Goal: Find specific fact: Find specific fact

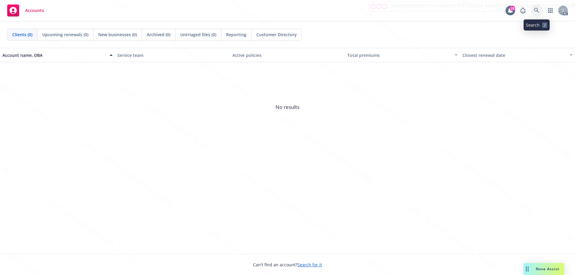
click at [536, 7] on link at bounding box center [537, 10] width 12 height 12
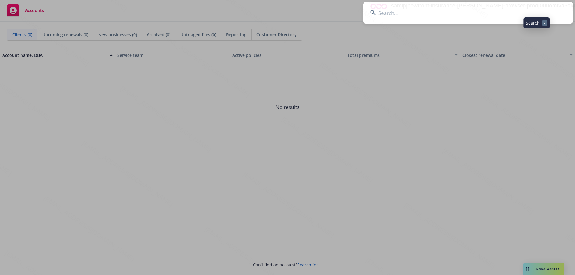
type input "[PERSON_NAME] & [PERSON_NAME]"
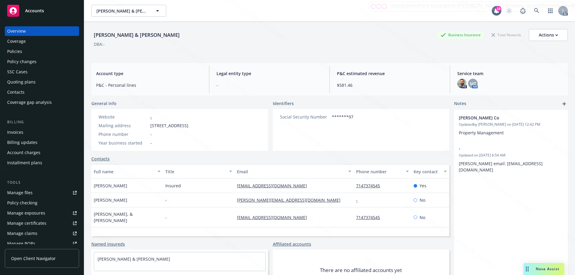
click at [9, 53] on div "Policies" at bounding box center [14, 52] width 15 height 10
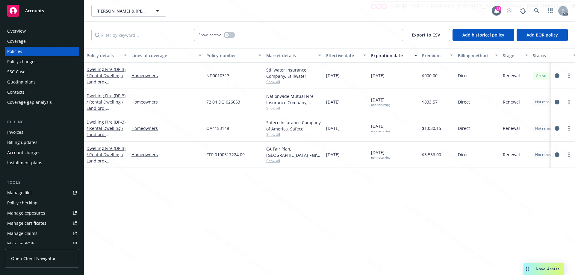
click at [27, 28] on div "Overview" at bounding box center [41, 31] width 69 height 10
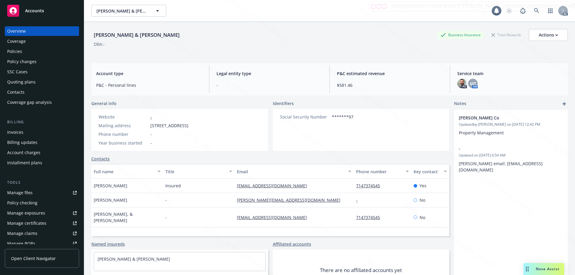
click at [136, 37] on div "[PERSON_NAME] & [PERSON_NAME]" at bounding box center [136, 35] width 91 height 8
copy div "[PERSON_NAME] & [PERSON_NAME]"
click at [22, 53] on div "Policies" at bounding box center [41, 52] width 69 height 10
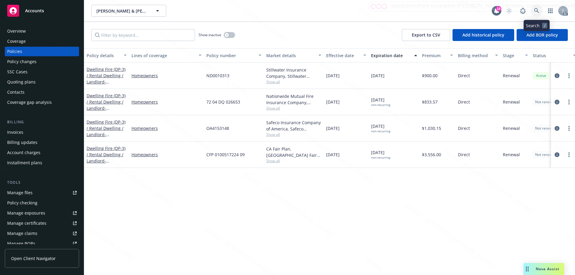
click at [537, 13] on icon at bounding box center [536, 10] width 5 height 5
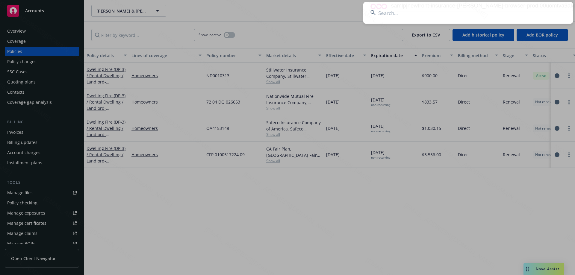
type input "[PERSON_NAME]"
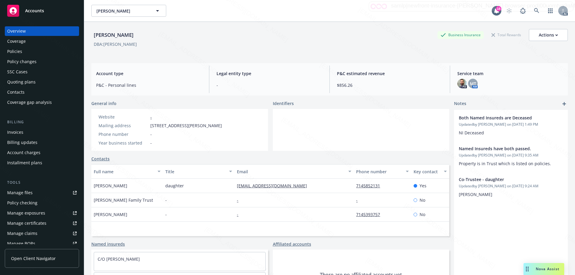
click at [26, 52] on div "Policies" at bounding box center [41, 52] width 69 height 10
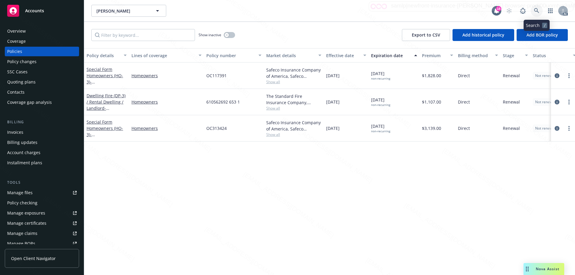
click at [538, 10] on icon at bounding box center [536, 10] width 5 height 5
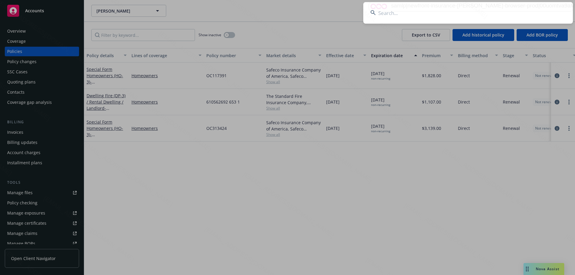
type input "[PERSON_NAME] FAMILY TRUST"
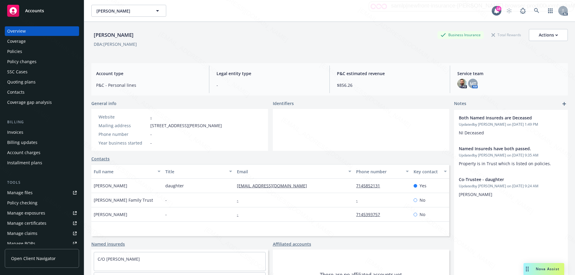
click at [33, 54] on div "Policies" at bounding box center [41, 52] width 69 height 10
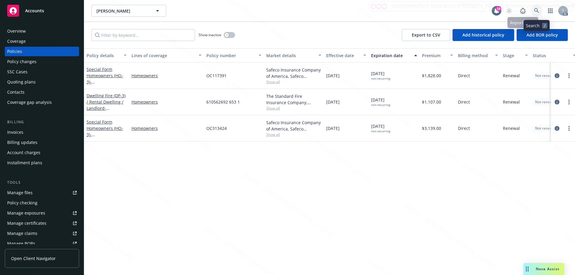
click at [534, 11] on icon at bounding box center [536, 10] width 5 height 5
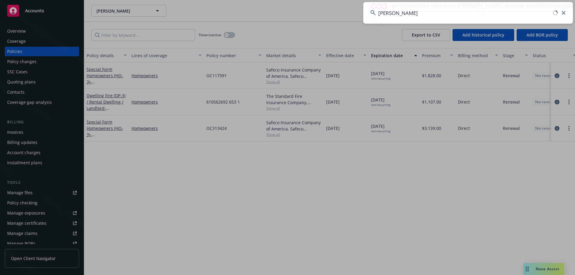
type input "[PERSON_NAME]"
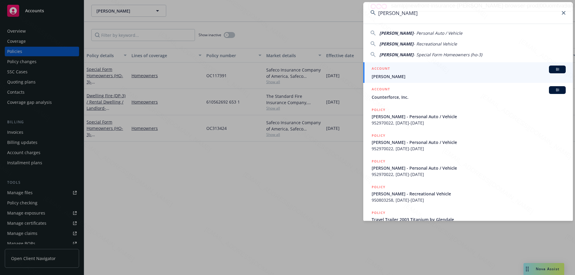
click at [411, 78] on span "[PERSON_NAME]" at bounding box center [469, 76] width 194 height 6
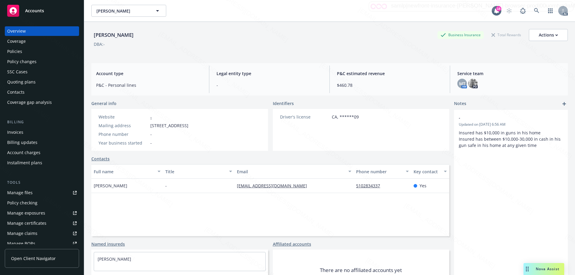
click at [22, 53] on div "Policies" at bounding box center [41, 52] width 69 height 10
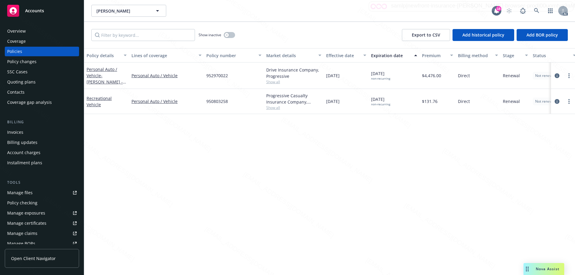
click at [231, 74] on div "952970022" at bounding box center [234, 76] width 60 height 26
drag, startPoint x: 206, startPoint y: 75, endPoint x: 233, endPoint y: 75, distance: 26.6
click at [233, 75] on div "952970022" at bounding box center [234, 76] width 60 height 26
copy span "952970022"
click at [215, 75] on span "952970022" at bounding box center [217, 75] width 22 height 6
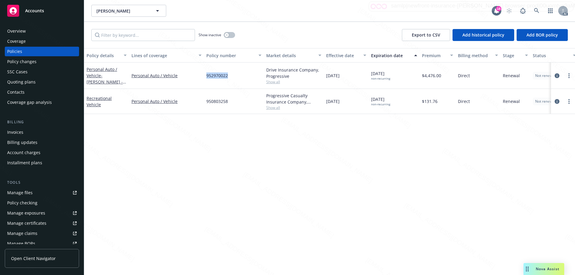
click at [215, 75] on span "952970022" at bounding box center [217, 75] width 22 height 6
copy span "952970022"
click at [223, 76] on span "952970022" at bounding box center [217, 75] width 22 height 6
click at [215, 76] on span "952970022" at bounding box center [217, 75] width 22 height 6
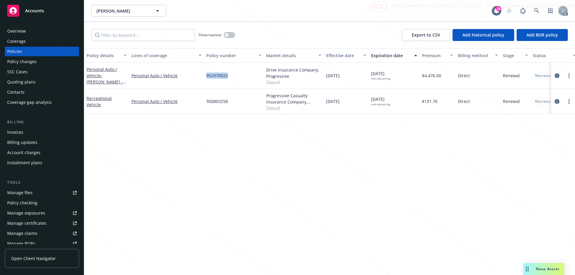
click at [215, 76] on span "952970022" at bounding box center [217, 75] width 22 height 6
copy span "952970022"
